Goal: Information Seeking & Learning: Learn about a topic

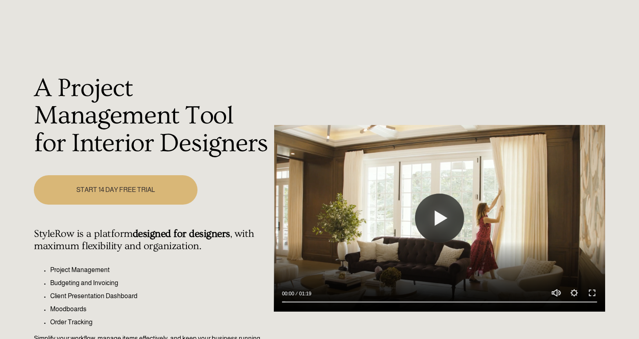
scroll to position [110, 0]
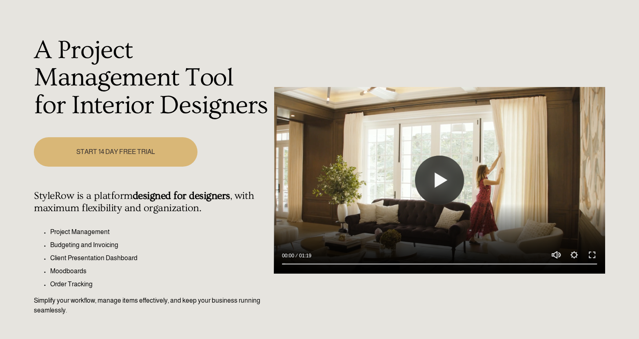
click at [112, 137] on link "START 14 DAY FREE TRIAL" at bounding box center [115, 151] width 163 height 29
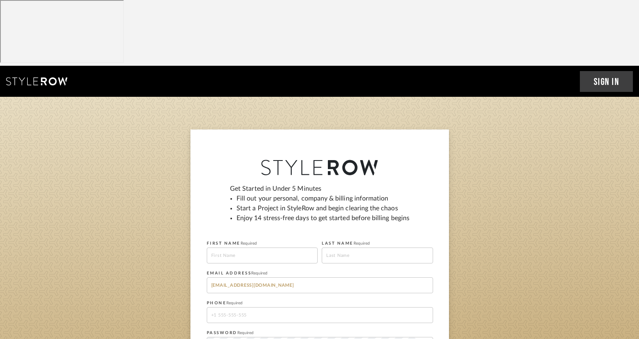
click at [256, 247] on input at bounding box center [262, 255] width 111 height 16
type input "S"
type input "Cristina"
type input "Swinney"
type input "8045927852"
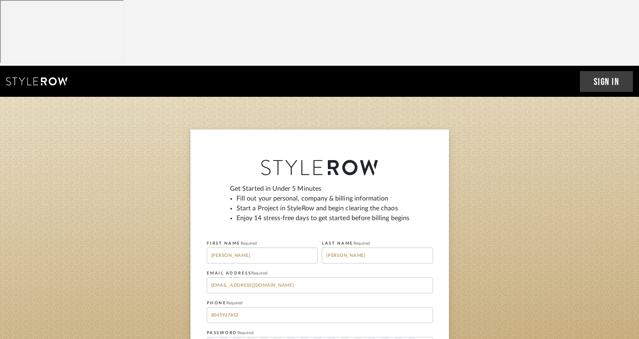
click at [486, 269] on sign-up "Get Started in Under 5 Minutes Fill out your personal, company & billing inform…" at bounding box center [319, 279] width 639 height 300
click at [425, 338] on icon at bounding box center [423, 344] width 7 height 7
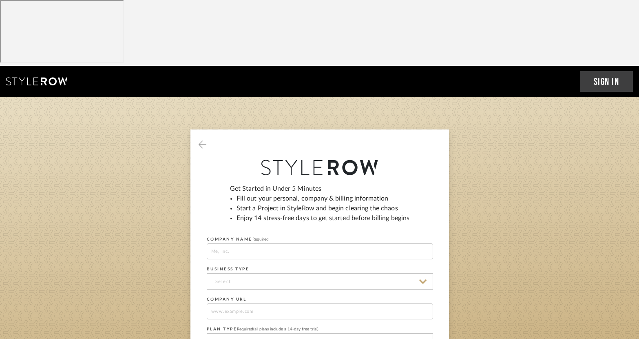
click at [237, 243] on input at bounding box center [320, 251] width 226 height 16
type input "Cristina Swinney Design Group"
click at [227, 273] on input at bounding box center [320, 281] width 226 height 16
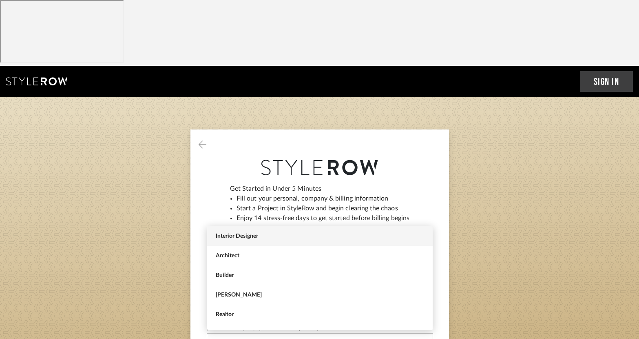
click at [231, 243] on span "Interior Designer" at bounding box center [320, 236] width 226 height 20
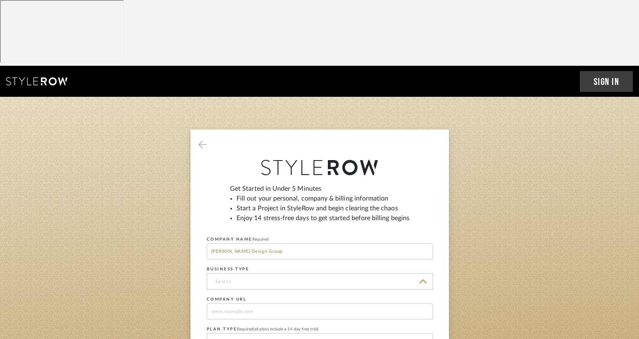
type input "Interior Designer"
click at [240, 303] on input at bounding box center [320, 311] width 226 height 16
type input "https://cswinneydesign.com/"
click at [242, 333] on input at bounding box center [320, 341] width 226 height 16
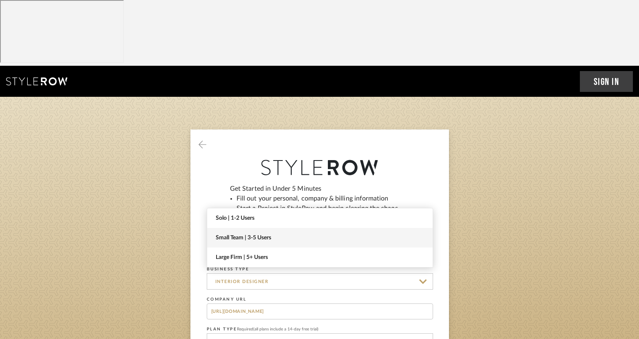
click at [288, 235] on span "Small Team | 3-5 Users" at bounding box center [321, 237] width 210 height 7
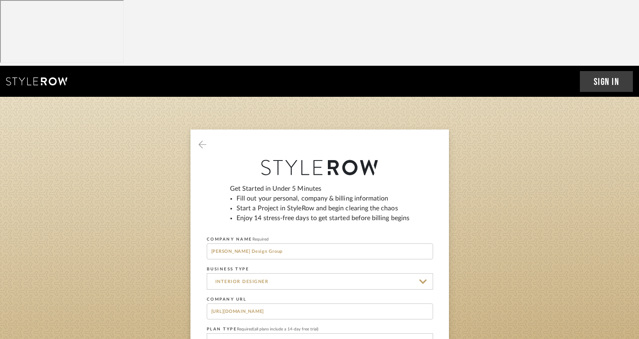
type input "Small Team | 3-5 Users"
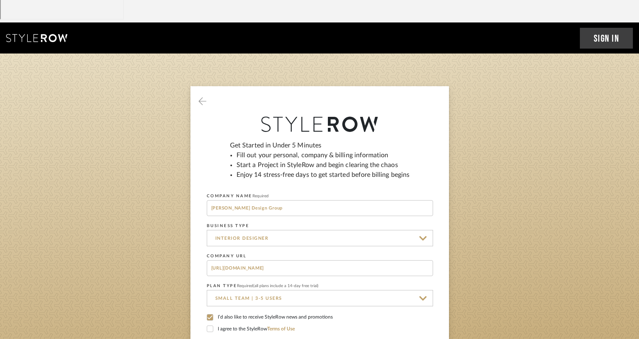
scroll to position [44, 0]
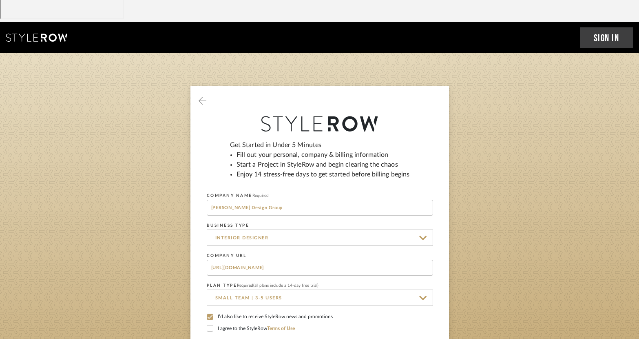
click at [209, 325] on icon at bounding box center [210, 328] width 6 height 6
click at [210, 314] on icon at bounding box center [210, 317] width 6 height 6
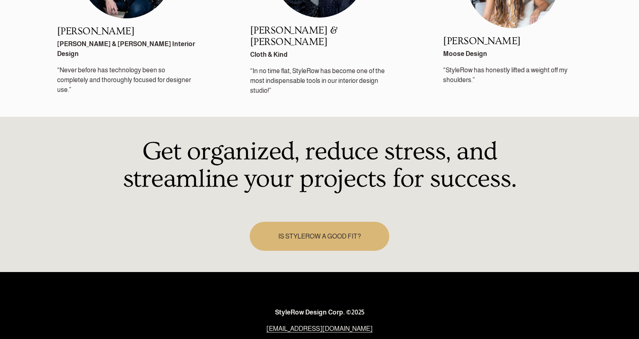
scroll to position [1204, 0]
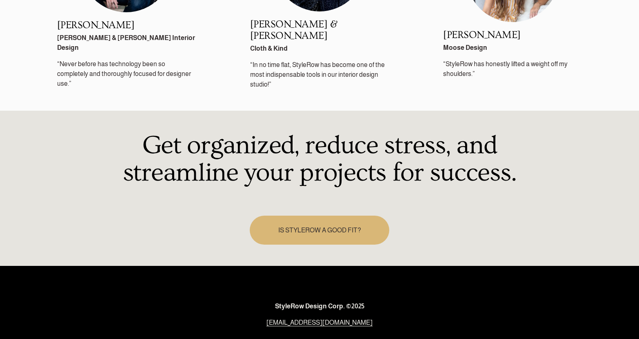
click at [326, 215] on link "IS STYLEROW A GOOD FIT?" at bounding box center [319, 229] width 139 height 29
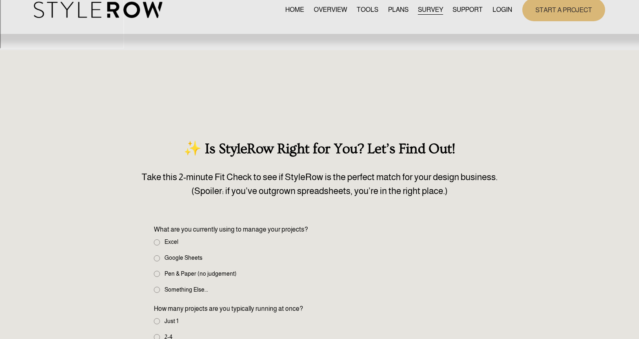
scroll to position [57, 0]
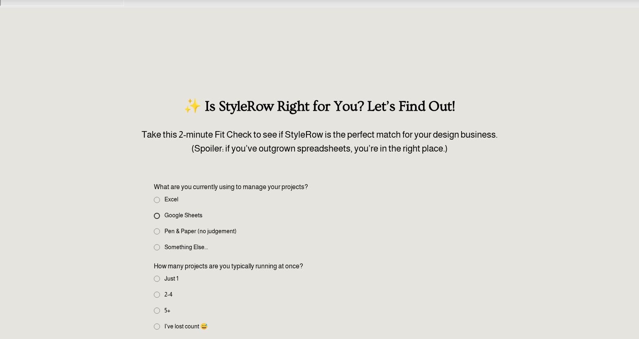
click at [158, 213] on input "Google Sheets" at bounding box center [157, 216] width 6 height 6
radio input "true"
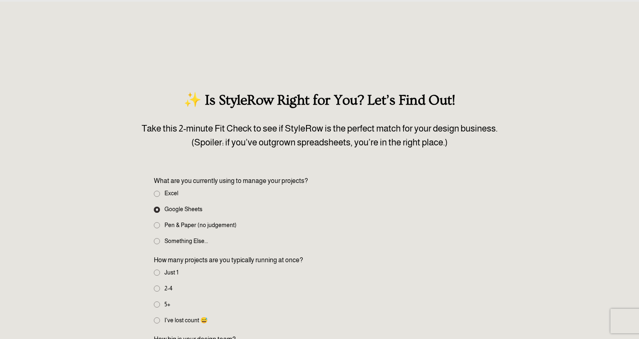
scroll to position [71, 0]
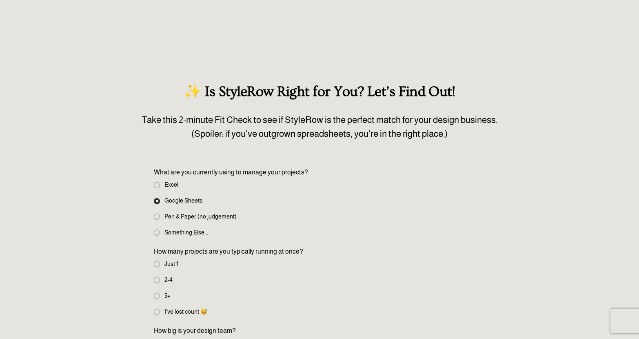
click at [161, 307] on label "I've lost count 😅" at bounding box center [181, 311] width 55 height 9
click at [160, 308] on input "I've lost count 😅" at bounding box center [157, 311] width 6 height 6
radio input "true"
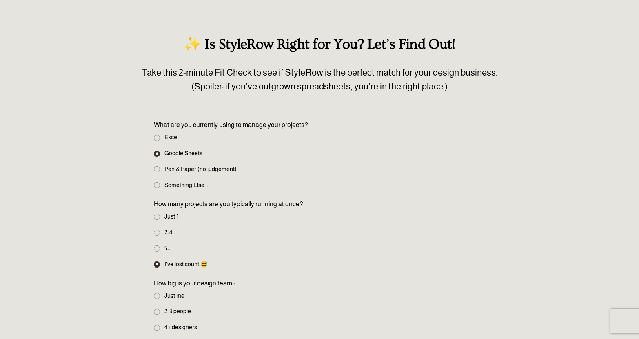
scroll to position [124, 0]
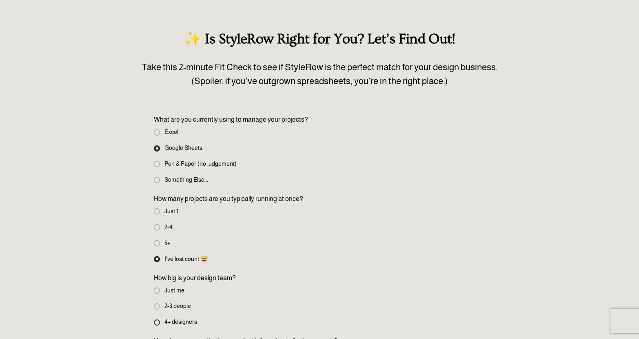
click at [157, 319] on input "4+ designers" at bounding box center [157, 322] width 6 height 6
radio input "true"
click at [158, 303] on input "2-3 people" at bounding box center [157, 306] width 6 height 6
radio input "true"
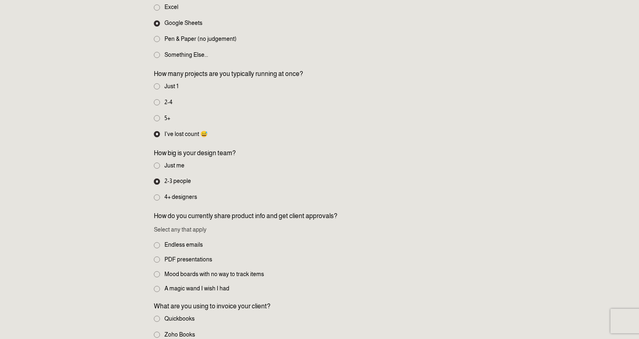
scroll to position [258, 0]
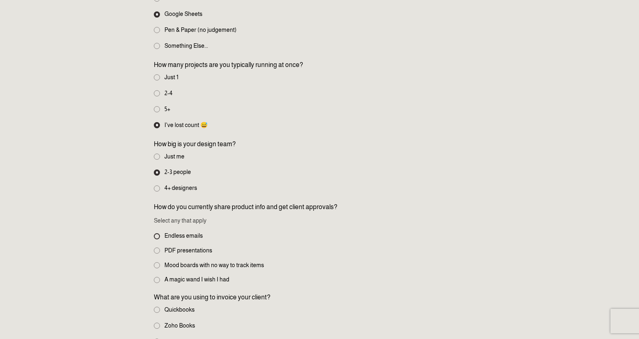
click at [154, 233] on input "Endless emails" at bounding box center [157, 236] width 6 height 6
checkbox input "true"
click at [159, 262] on input "Mood boards with no way to track items" at bounding box center [157, 265] width 6 height 6
checkbox input "true"
click at [156, 277] on input "A magic wand I wish I had" at bounding box center [157, 280] width 6 height 6
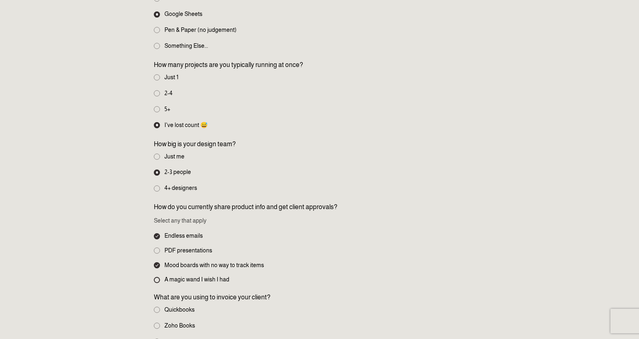
checkbox input "true"
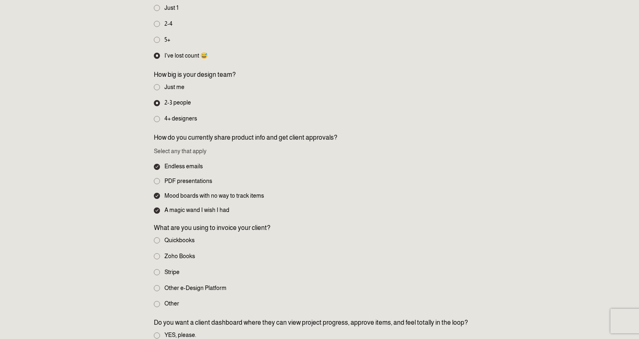
scroll to position [325, 0]
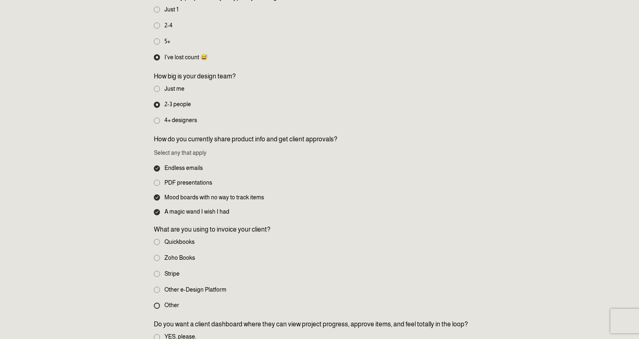
drag, startPoint x: 159, startPoint y: 240, endPoint x: 188, endPoint y: 223, distance: 34.6
click at [159, 302] on input "Other" at bounding box center [157, 305] width 6 height 6
radio input "true"
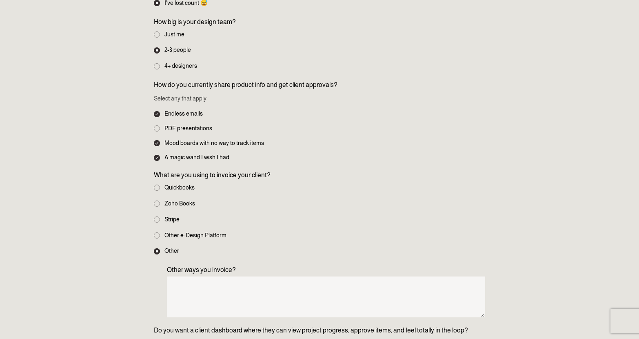
scroll to position [433, 0]
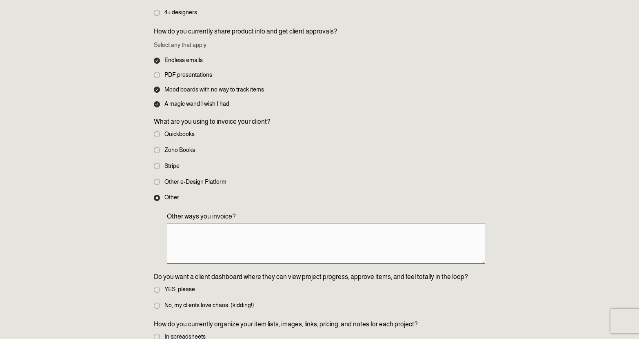
click at [233, 223] on textarea "Other ways you invoice?" at bounding box center [326, 243] width 318 height 41
type textarea "Houzz Pro"
click at [551, 185] on div "✨ Is StyleRow Right for You? Let’s Find Out! Take this 2-minute Fit Check to se…" at bounding box center [319, 179] width 639 height 914
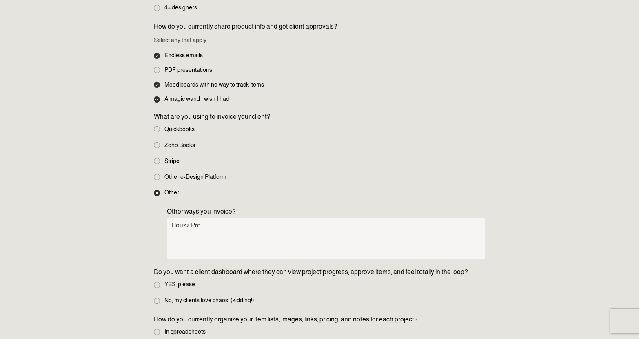
scroll to position [445, 0]
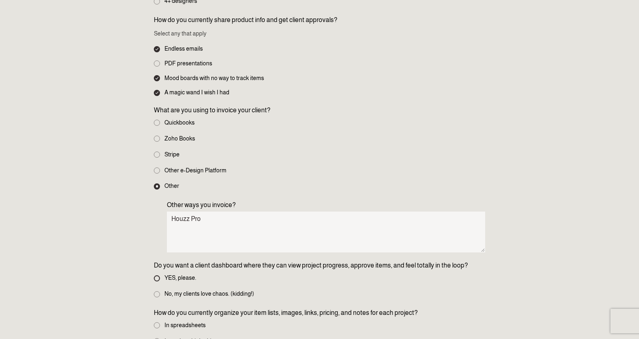
click at [159, 275] on input "YES, please." at bounding box center [157, 278] width 6 height 6
radio input "true"
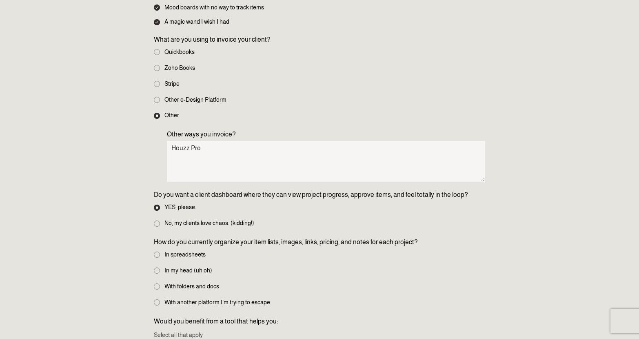
scroll to position [550, 0]
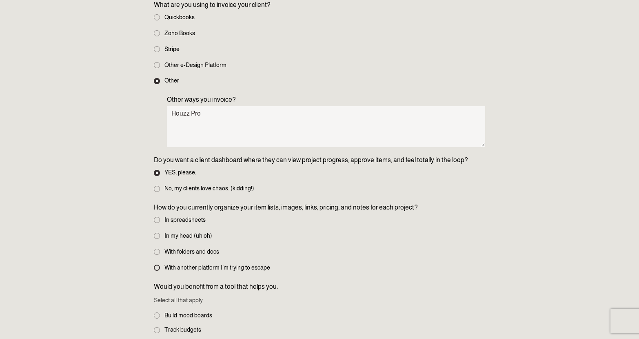
click at [156, 264] on input "With another platform I’m trying to escape" at bounding box center [157, 267] width 6 height 6
radio input "true"
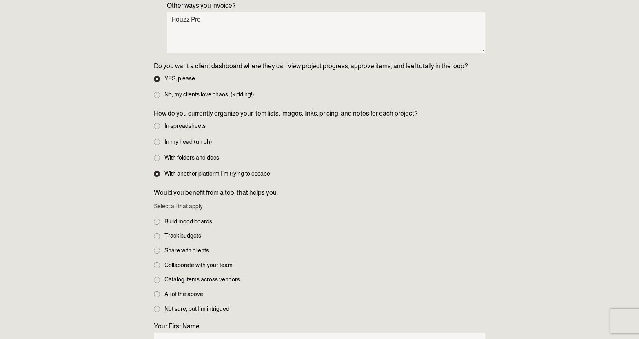
scroll to position [676, 0]
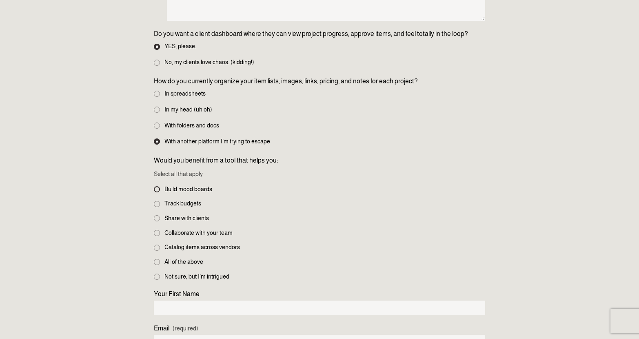
click at [157, 186] on input "Build mood boards" at bounding box center [157, 189] width 6 height 6
checkbox input "true"
click at [157, 201] on input "Track budgets" at bounding box center [157, 204] width 6 height 6
checkbox input "true"
click at [157, 215] on input "Share with clients" at bounding box center [157, 218] width 6 height 6
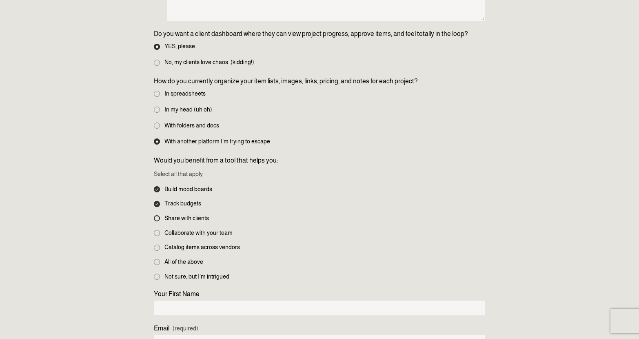
checkbox input "true"
click at [156, 230] on input "Collaborate with your team" at bounding box center [157, 233] width 6 height 6
checkbox input "true"
click at [157, 244] on input "Catalog items across vendors" at bounding box center [157, 247] width 6 height 6
checkbox input "true"
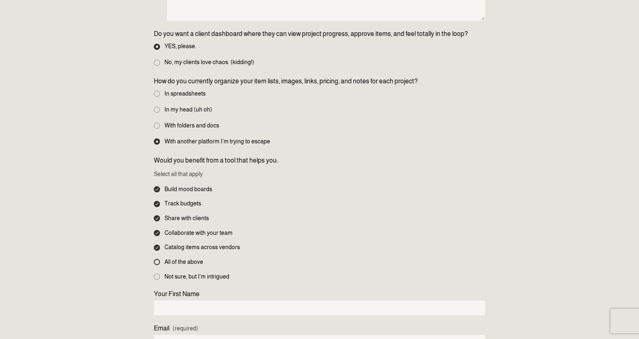
click at [158, 259] on input "All of the above" at bounding box center [157, 262] width 6 height 6
checkbox input "true"
click at [199, 300] on input "Your First Name" at bounding box center [319, 307] width 331 height 15
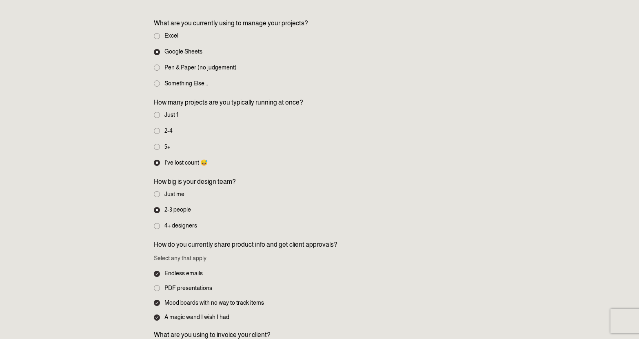
scroll to position [0, 0]
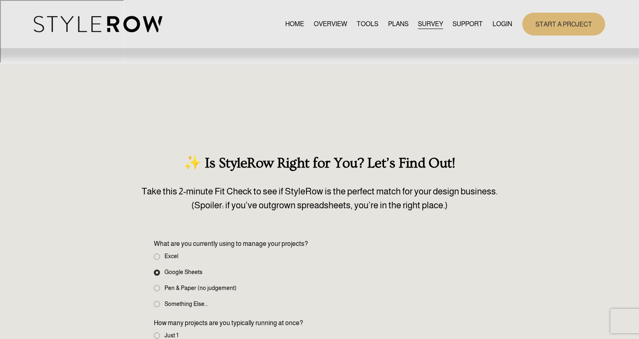
click at [359, 22] on link "TOOLS" at bounding box center [367, 23] width 22 height 11
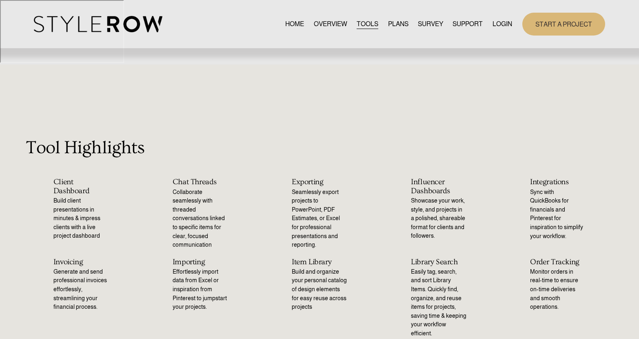
click at [394, 24] on link "PLANS" at bounding box center [398, 23] width 20 height 11
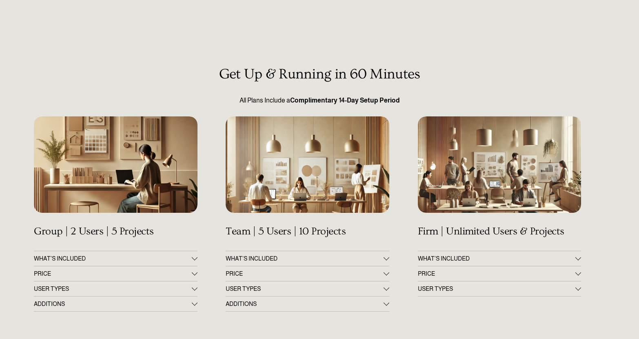
scroll to position [117, 0]
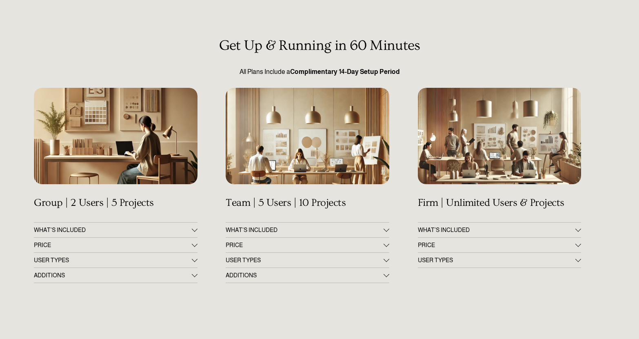
click at [193, 241] on div at bounding box center [195, 244] width 6 height 6
click at [288, 237] on button "PRICE" at bounding box center [307, 244] width 163 height 15
click at [576, 241] on div at bounding box center [578, 244] width 6 height 6
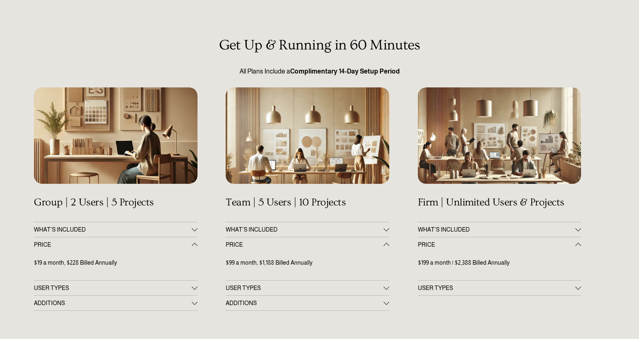
scroll to position [119, 0]
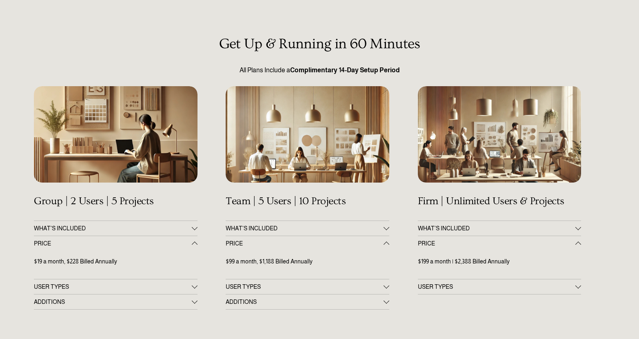
click at [198, 222] on div "Get Up & Running in 60 Minutes All Plans Include a Complimentary 14-Day Setup P…" at bounding box center [319, 332] width 639 height 593
click at [196, 282] on div at bounding box center [195, 285] width 6 height 6
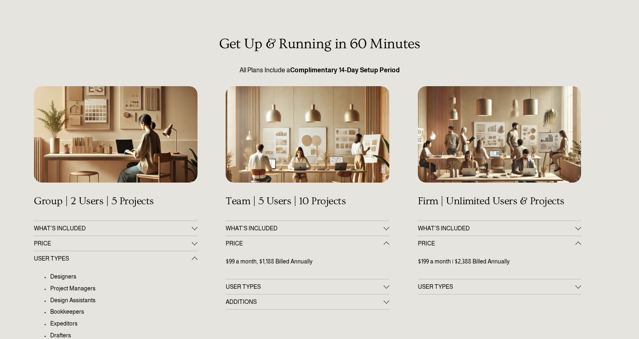
click at [192, 255] on div at bounding box center [195, 258] width 6 height 6
click at [193, 270] on div at bounding box center [195, 273] width 6 height 6
click at [190, 251] on button "USER TYPES" at bounding box center [115, 258] width 163 height 15
click at [192, 236] on button "PRICE" at bounding box center [115, 243] width 163 height 15
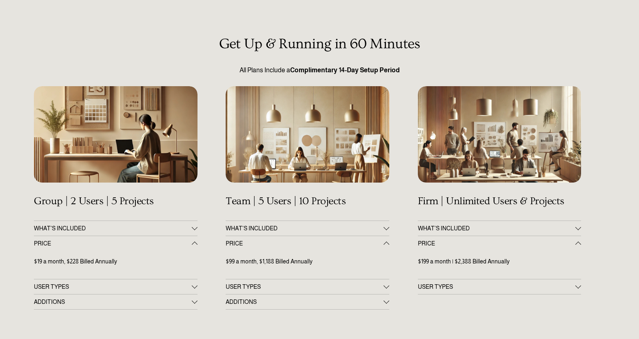
click at [384, 299] on div at bounding box center [386, 302] width 6 height 6
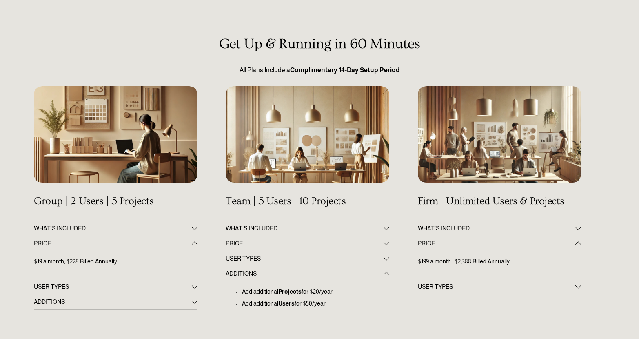
click at [386, 271] on div at bounding box center [386, 274] width 6 height 6
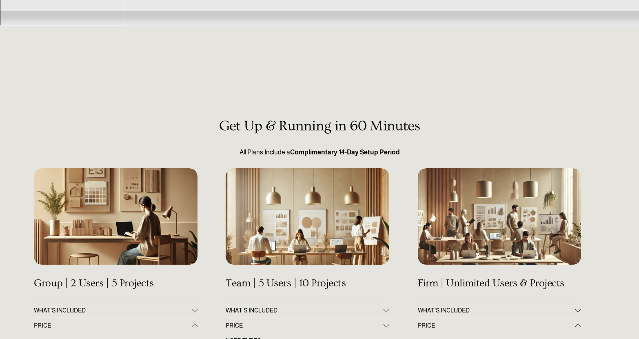
scroll to position [0, 0]
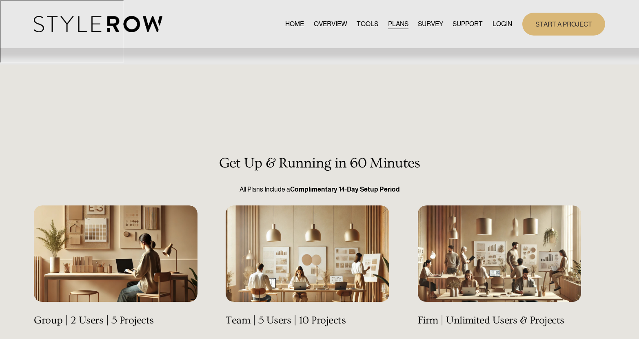
click at [0, 0] on span "CONTACT US" at bounding box center [0, 0] width 0 height 0
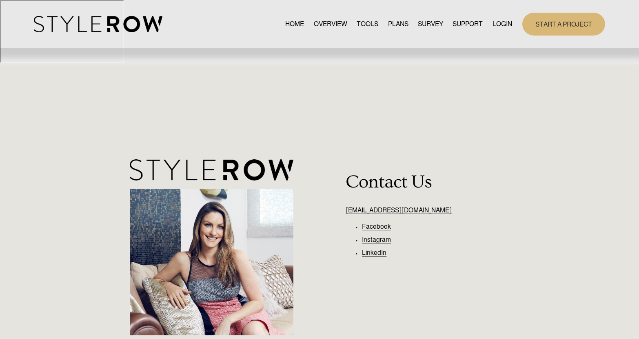
click at [398, 206] on link "[EMAIL_ADDRESS][DOMAIN_NAME]" at bounding box center [398, 209] width 106 height 7
click at [510, 155] on div "[EMAIL_ADDRESS][DOMAIN_NAME] Facebook Instagram LinkedIn Contact Us" at bounding box center [319, 261] width 639 height 213
click at [561, 155] on div "[EMAIL_ADDRESS][DOMAIN_NAME] Facebook Instagram LinkedIn Contact Us" at bounding box center [319, 261] width 639 height 213
